Goal: Information Seeking & Learning: Learn about a topic

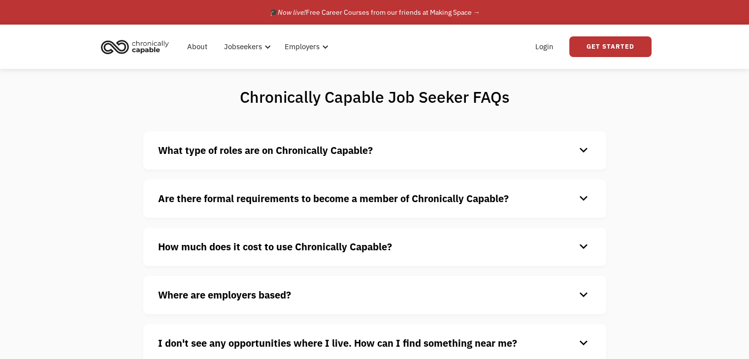
click at [156, 48] on img "home" at bounding box center [135, 47] width 74 height 22
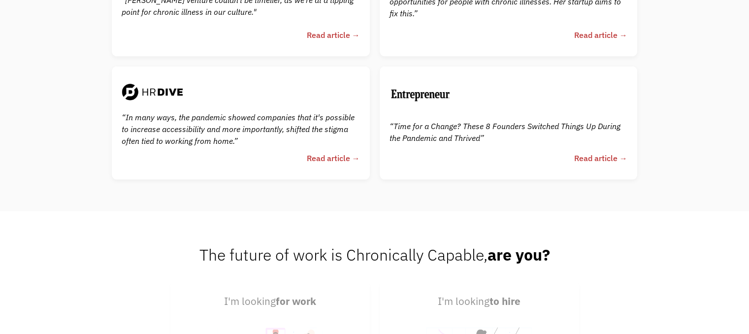
scroll to position [2332, 0]
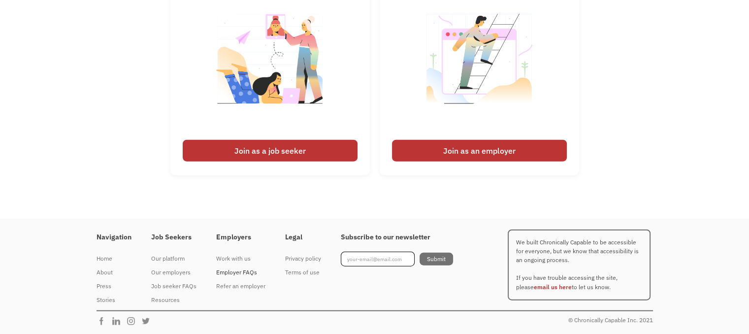
click at [241, 273] on div "Employer FAQs" at bounding box center [240, 272] width 49 height 12
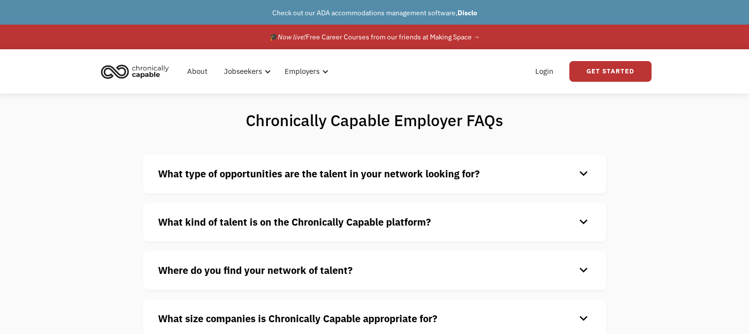
click at [591, 223] on div "What kind of talent is on the Chronically Capable platform? keyboard_arrow_down…" at bounding box center [374, 222] width 463 height 38
click at [576, 225] on div "keyboard_arrow_down" at bounding box center [583, 222] width 16 height 15
